Goal: Navigation & Orientation: Find specific page/section

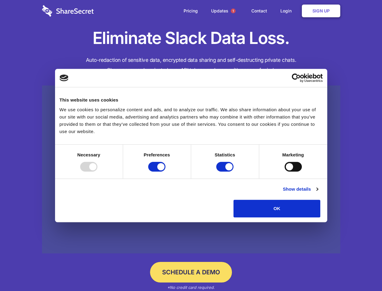
click at [97, 171] on div at bounding box center [88, 167] width 17 height 10
click at [166, 171] on input "Preferences" at bounding box center [156, 167] width 17 height 10
checkbox input "false"
click at [226, 171] on input "Statistics" at bounding box center [224, 167] width 17 height 10
checkbox input "false"
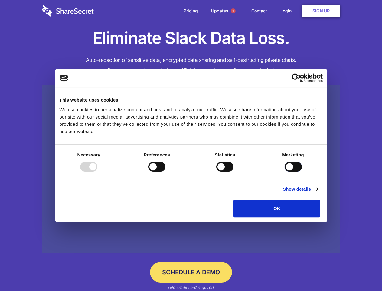
click at [285, 171] on input "Marketing" at bounding box center [293, 167] width 17 height 10
checkbox input "true"
click at [318, 193] on link "Show details" at bounding box center [300, 188] width 35 height 7
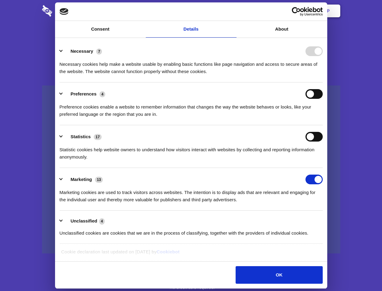
click at [323, 82] on li "Necessary 7 Necessary cookies help make a website usable by enabling basic func…" at bounding box center [191, 61] width 263 height 43
click at [233, 11] on span "1" at bounding box center [233, 10] width 5 height 5
